Goal: Information Seeking & Learning: Understand process/instructions

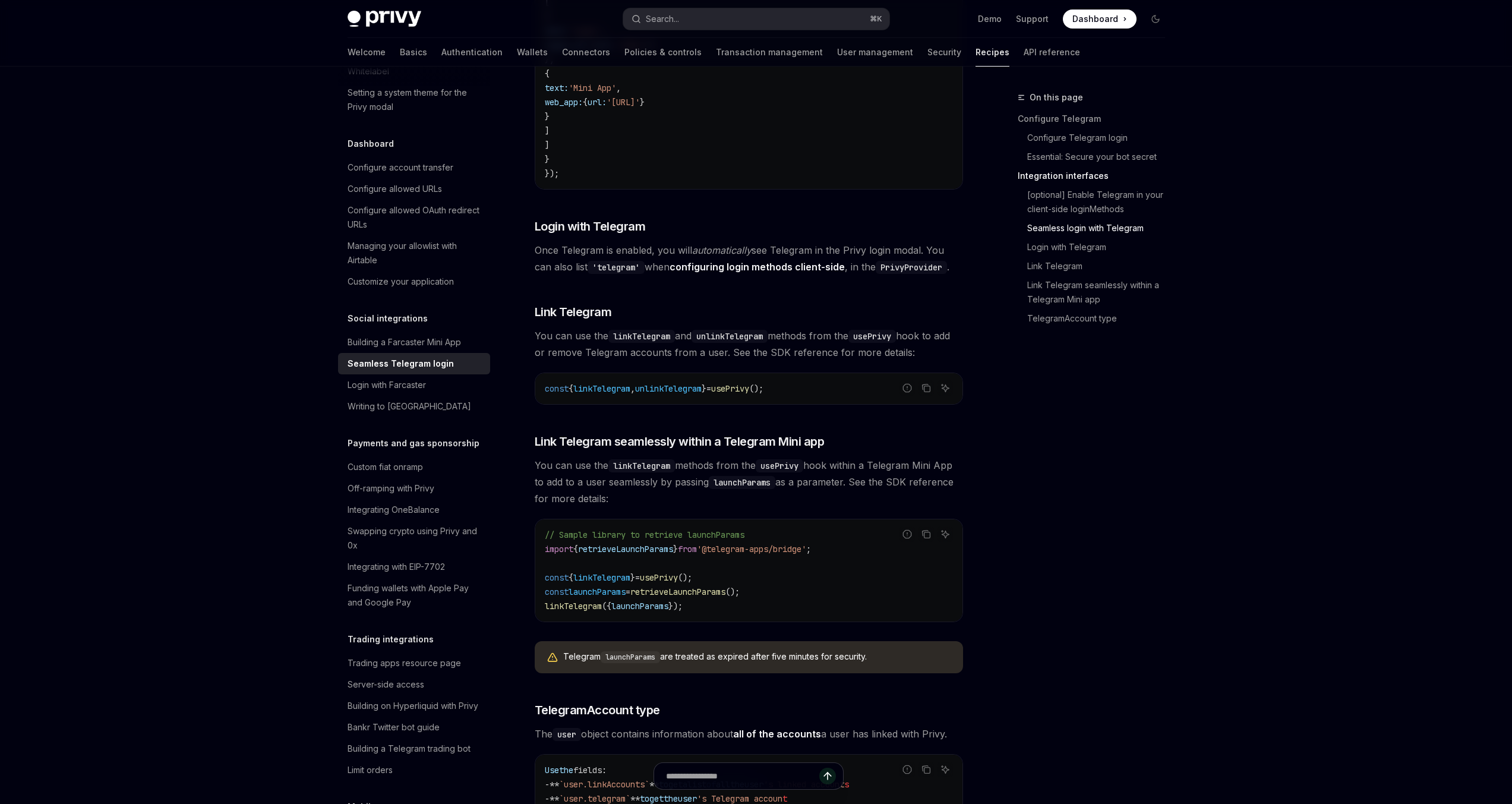
scroll to position [1423, 0]
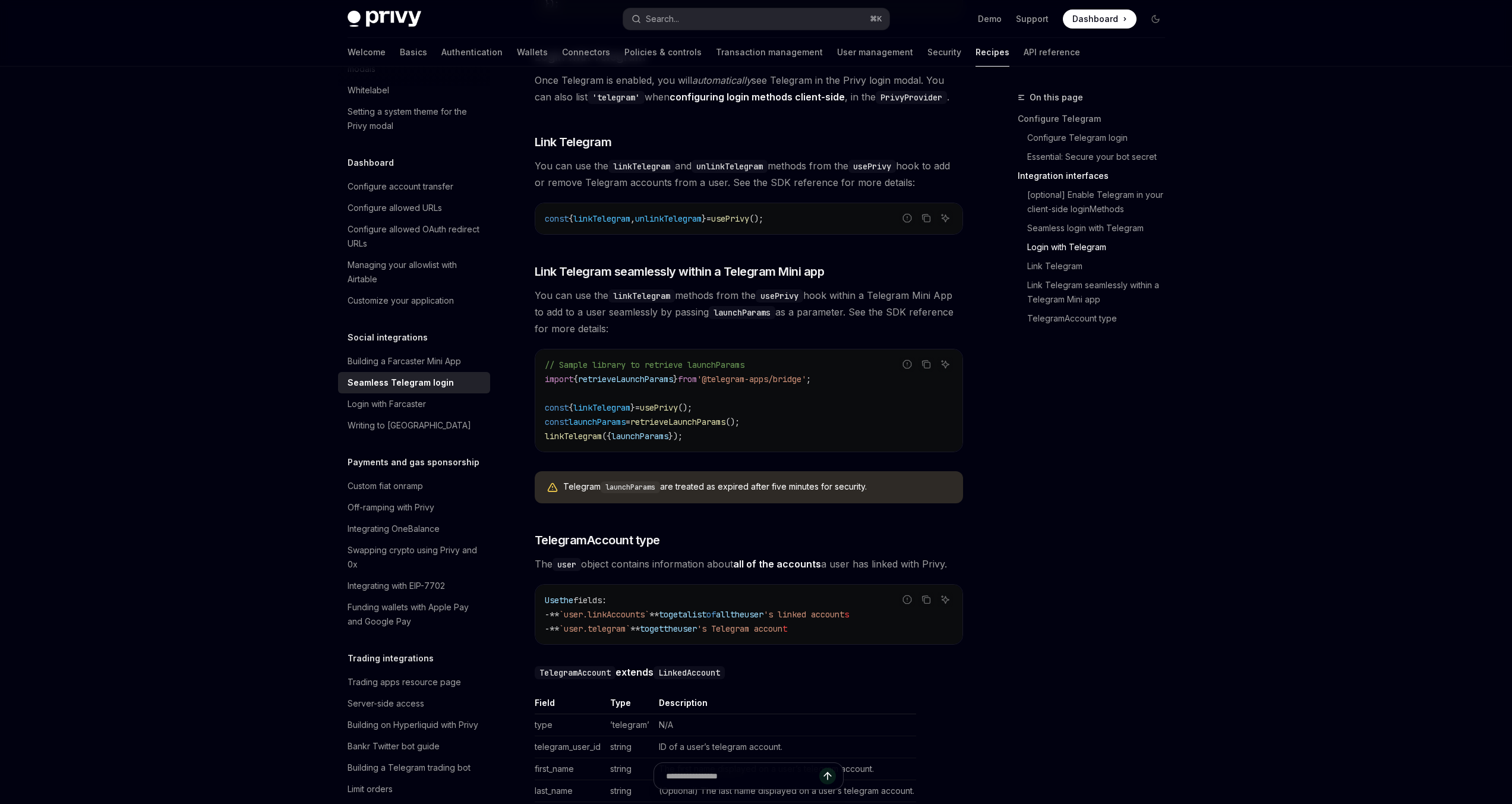
scroll to position [1633, 0]
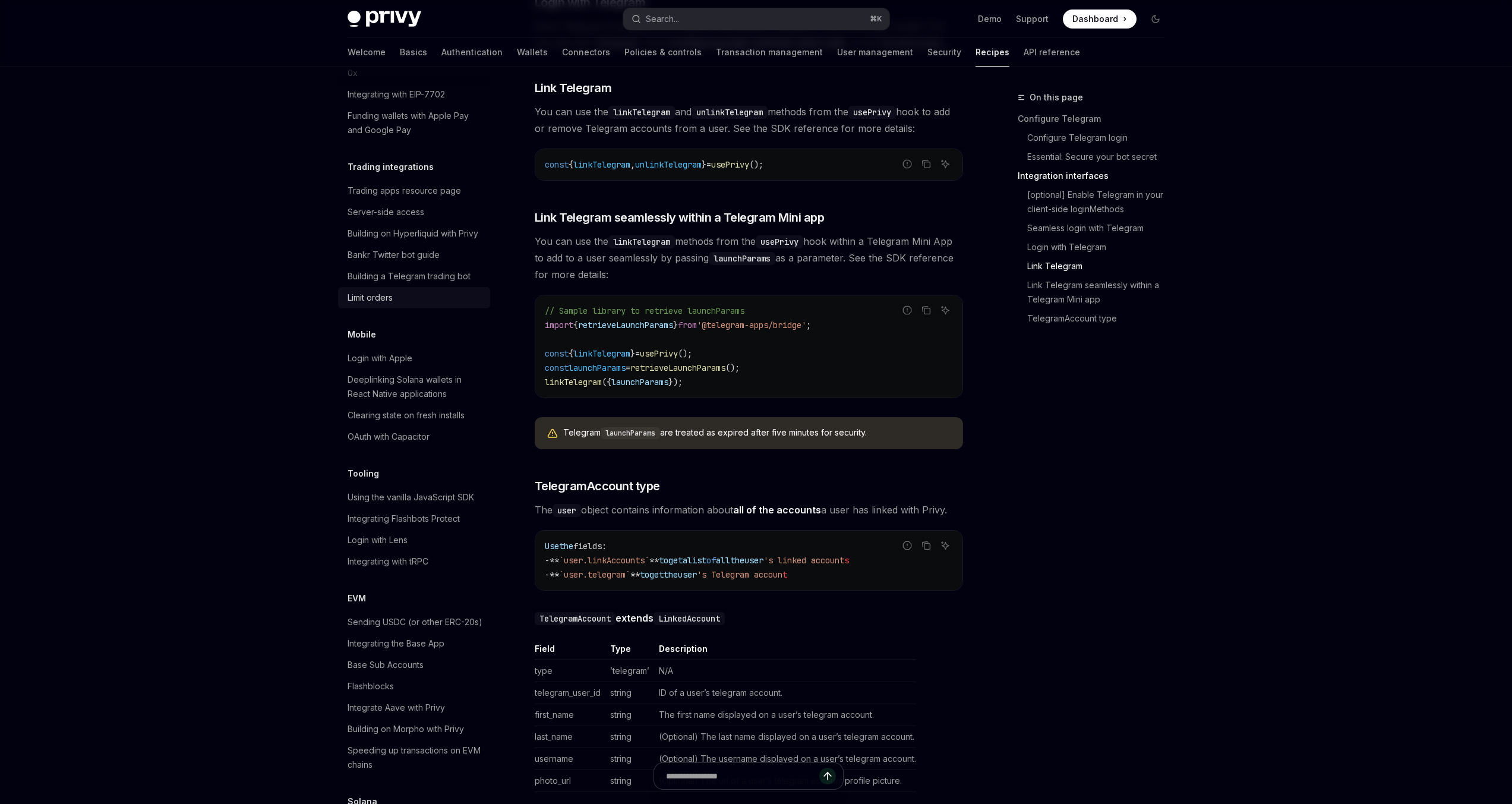
scroll to position [1212, 0]
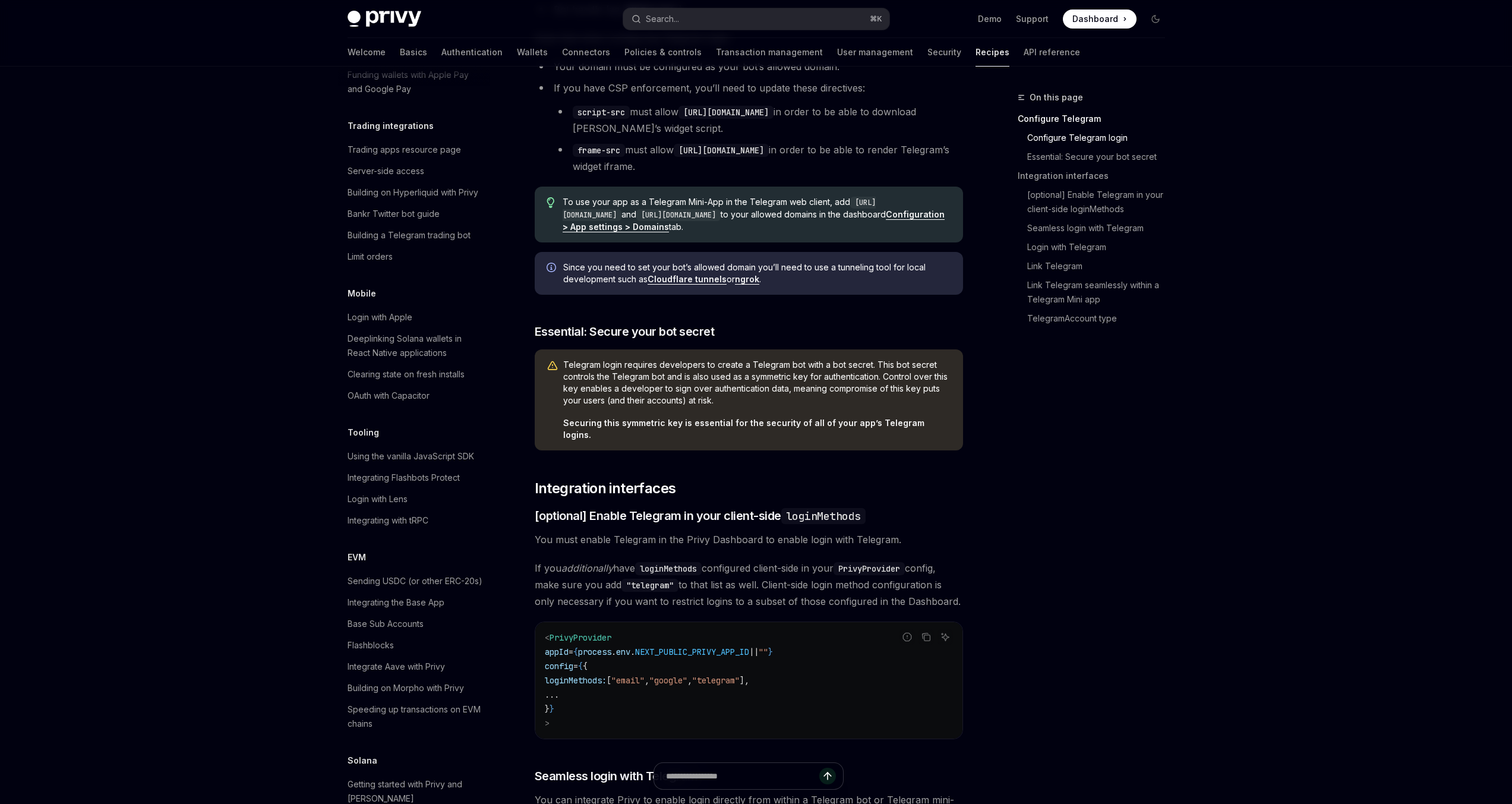
scroll to position [402, 0]
